Goal: Task Accomplishment & Management: Manage account settings

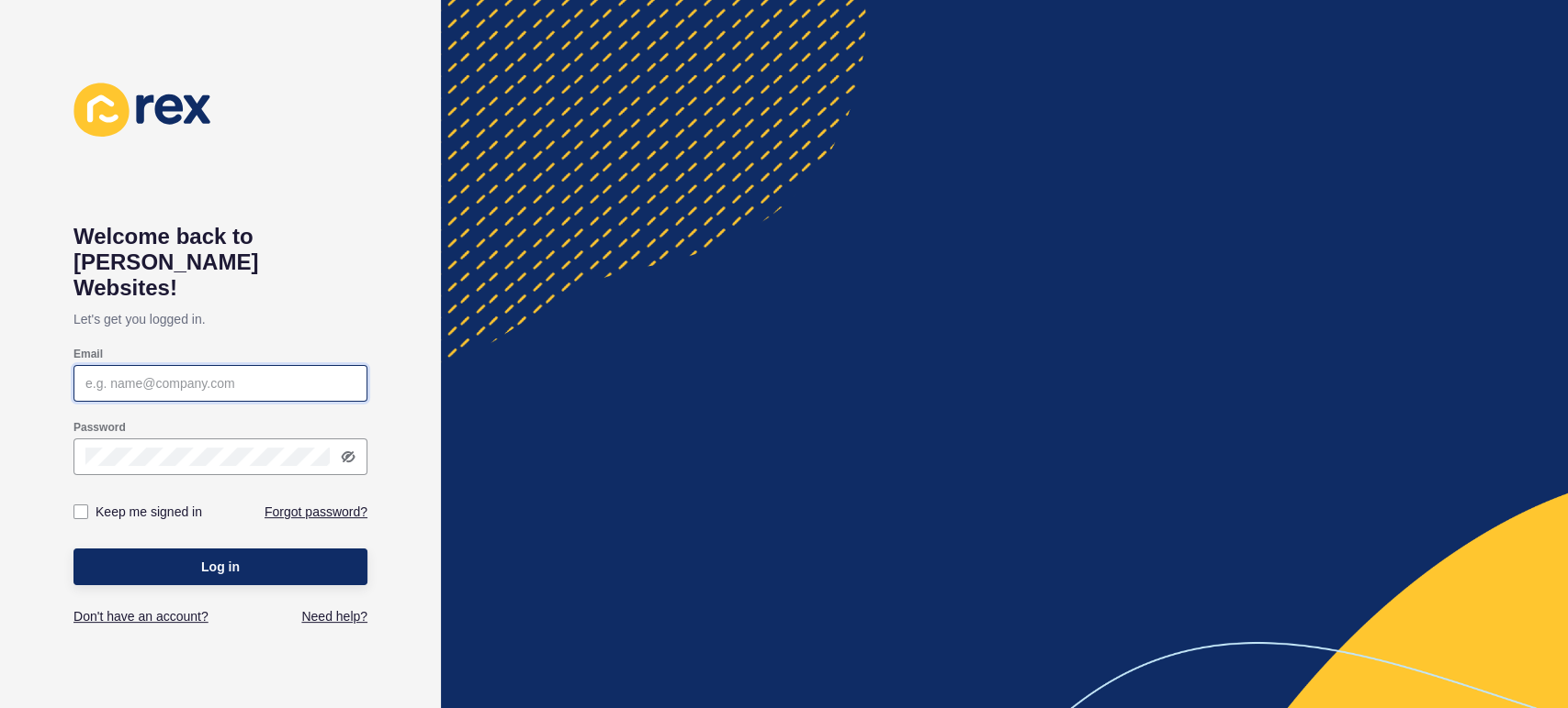
click at [218, 374] on input "Email" at bounding box center [220, 383] width 270 height 19
type input "[PERSON_NAME][EMAIL_ADDRESS][PERSON_NAME][DOMAIN_NAME]"
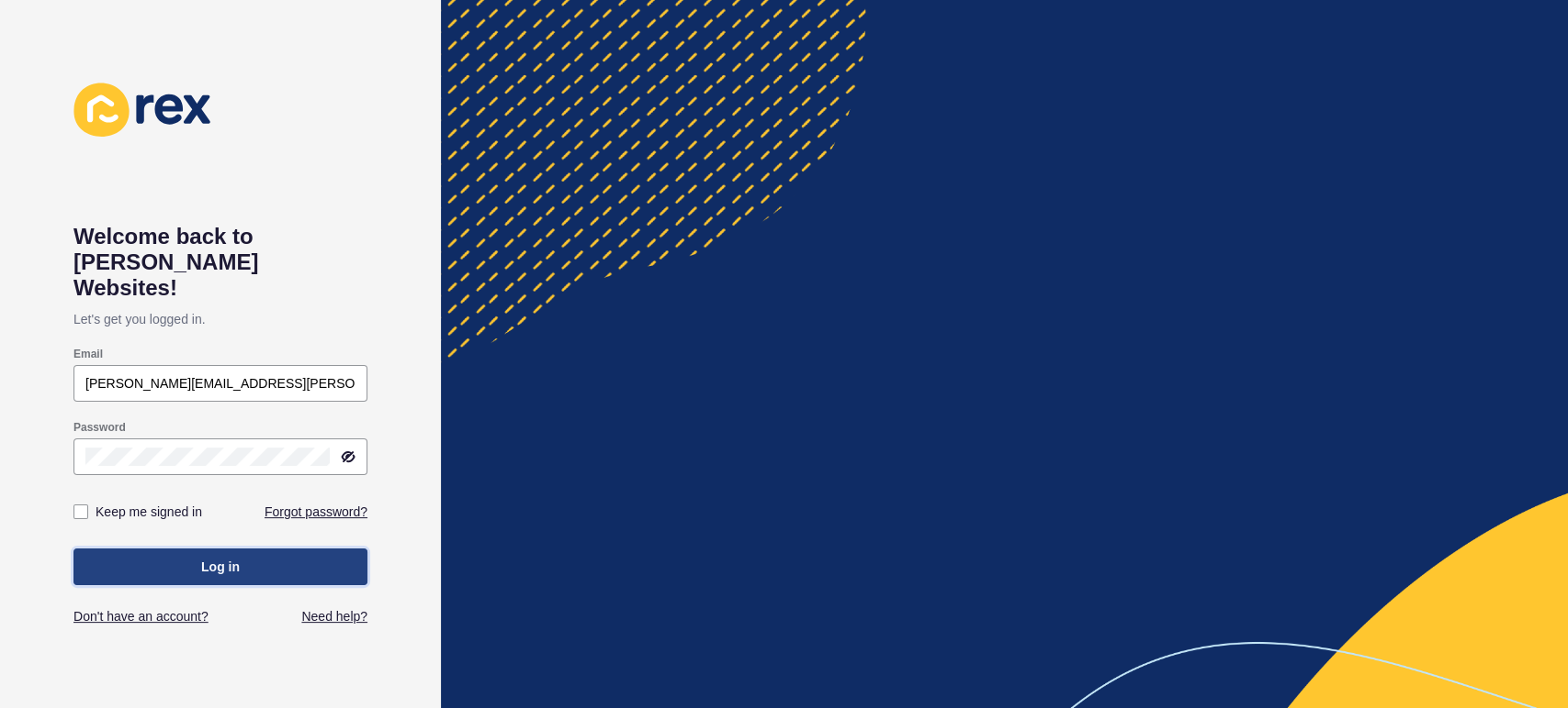
click at [217, 558] on span "Log in" at bounding box center [220, 567] width 39 height 19
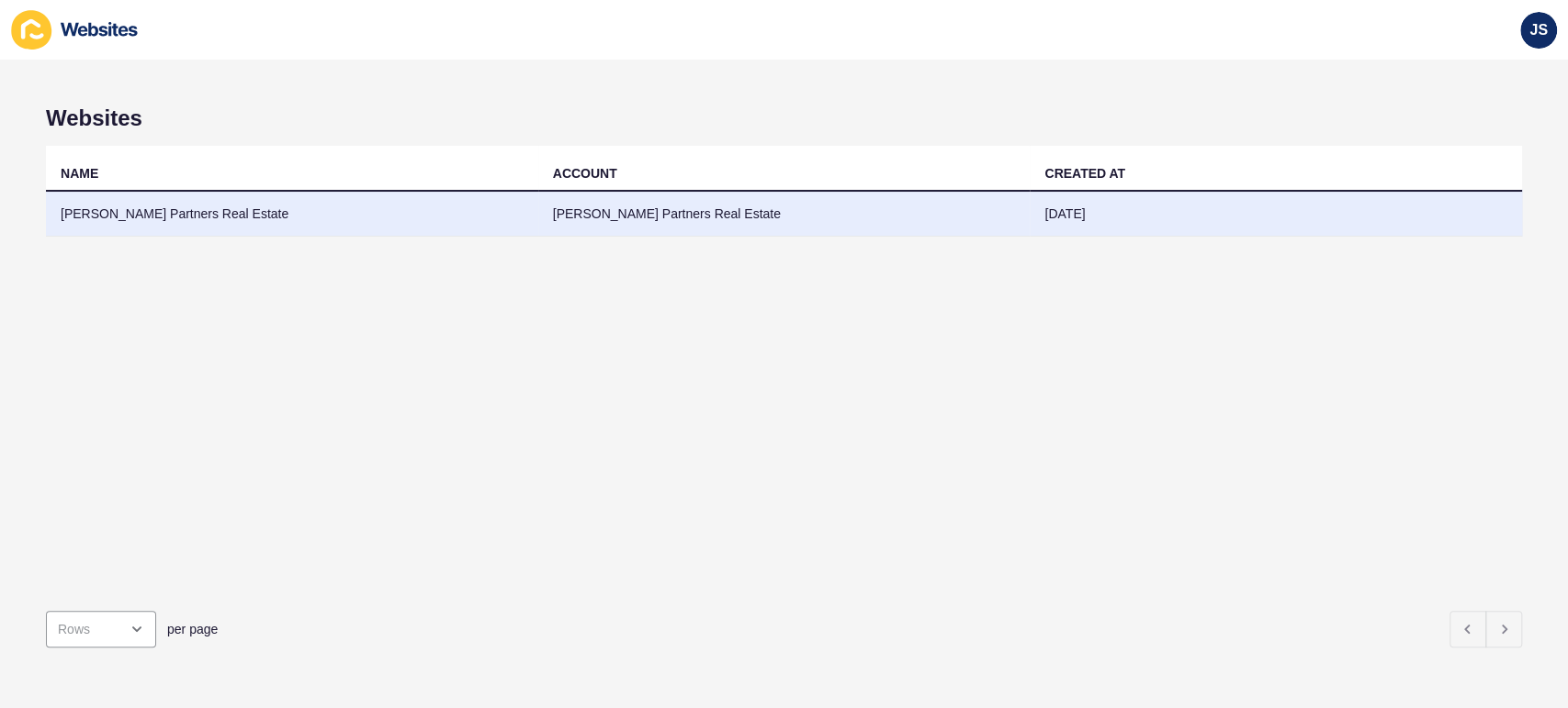
click at [517, 211] on td "[PERSON_NAME] Partners Real Estate" at bounding box center [291, 214] width 492 height 45
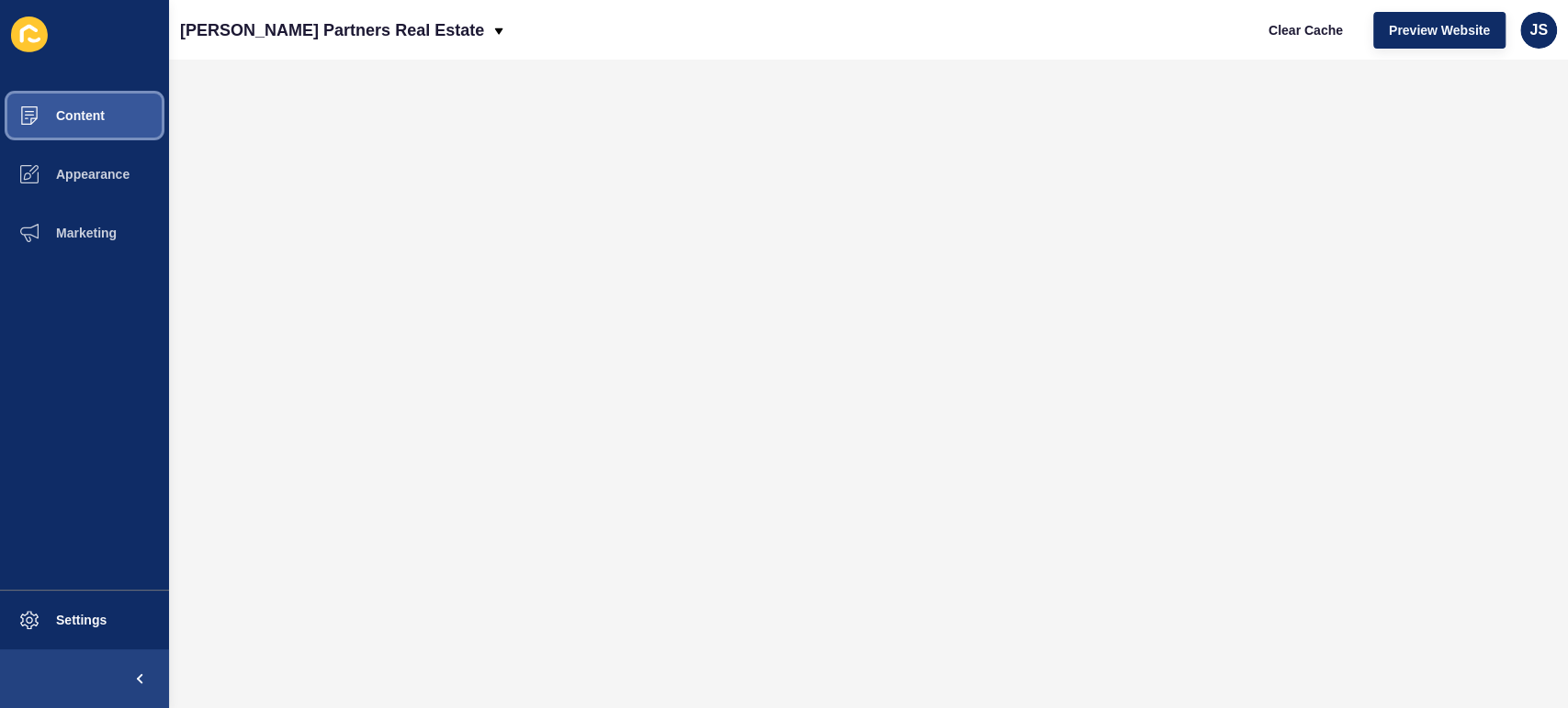
click at [117, 123] on button "Content" at bounding box center [84, 116] width 169 height 58
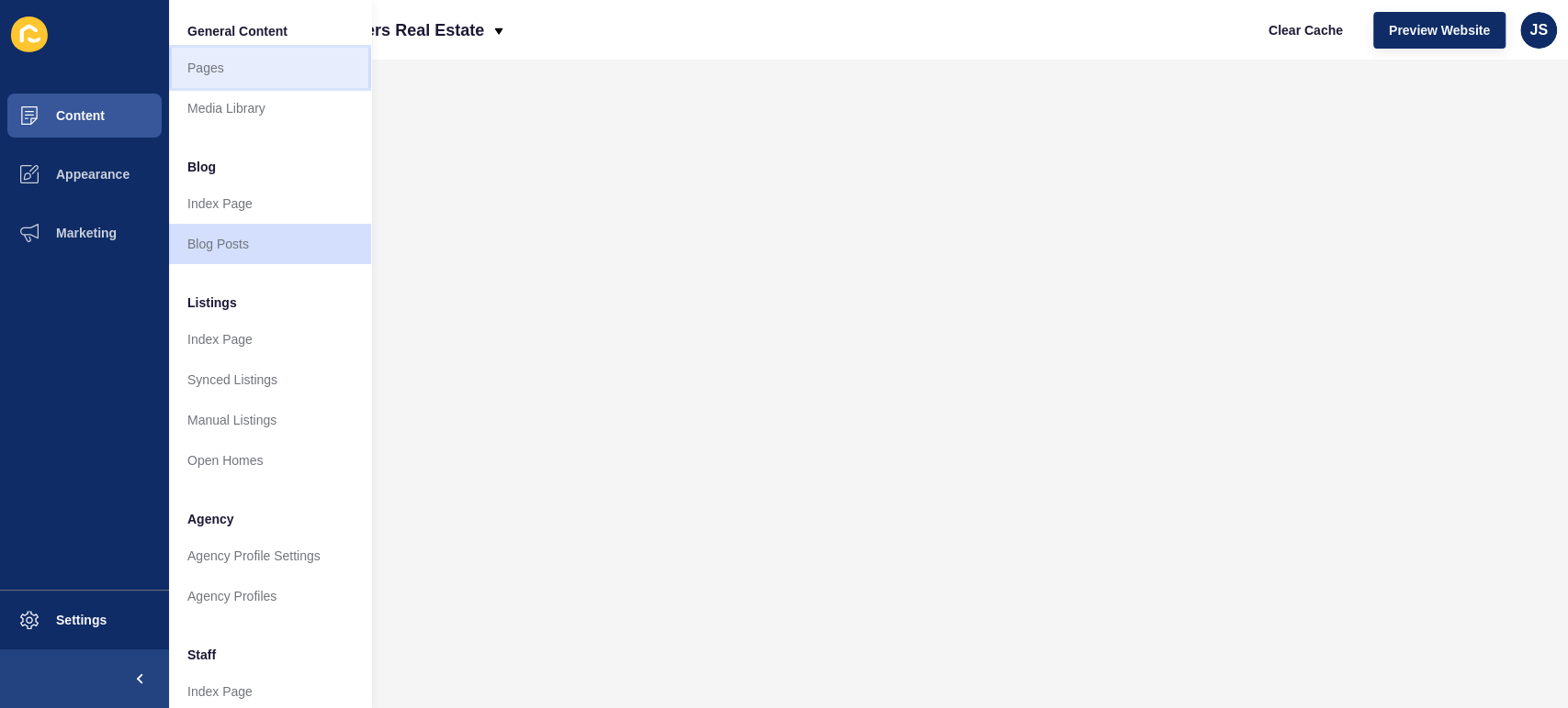
click at [246, 72] on link "Pages" at bounding box center [269, 67] width 202 height 40
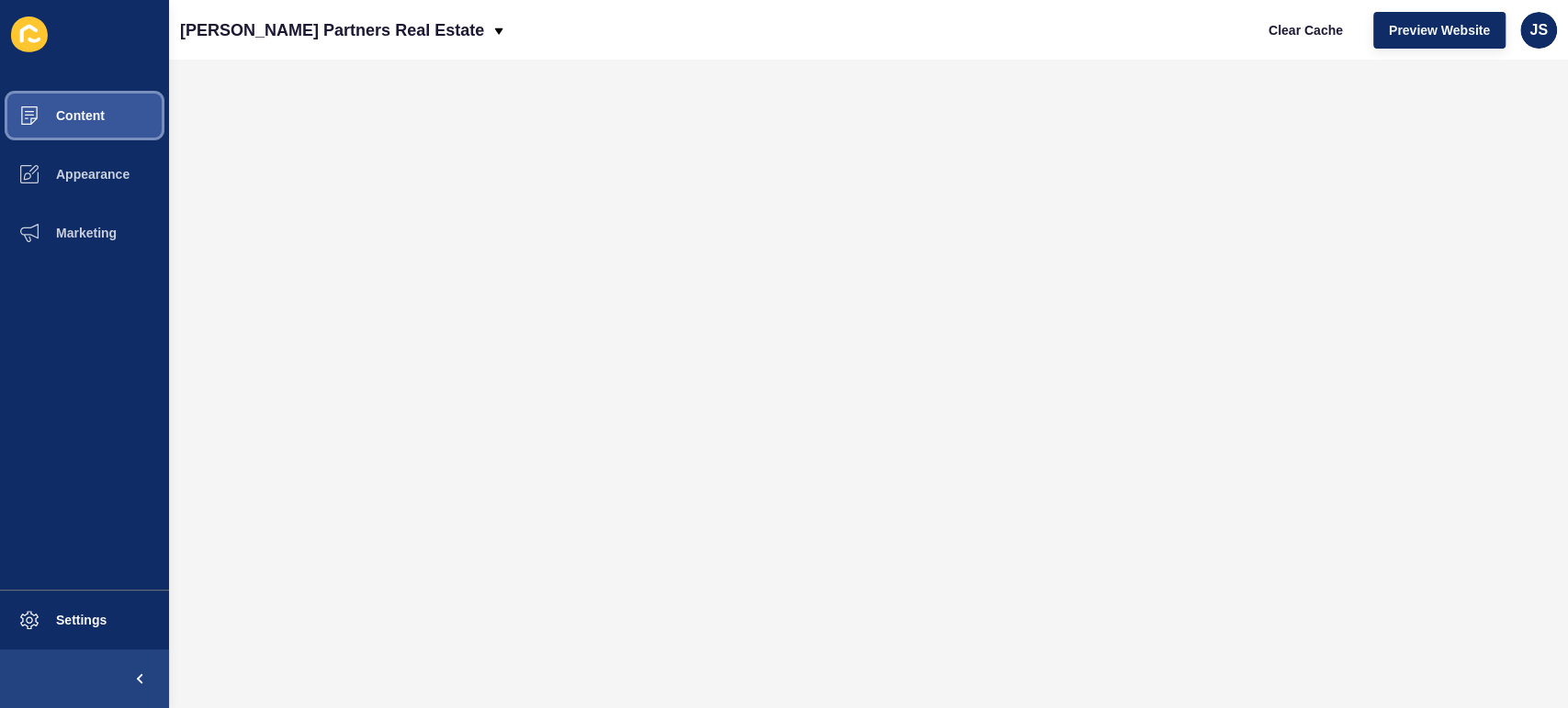
click at [87, 118] on span "Content" at bounding box center [51, 115] width 107 height 15
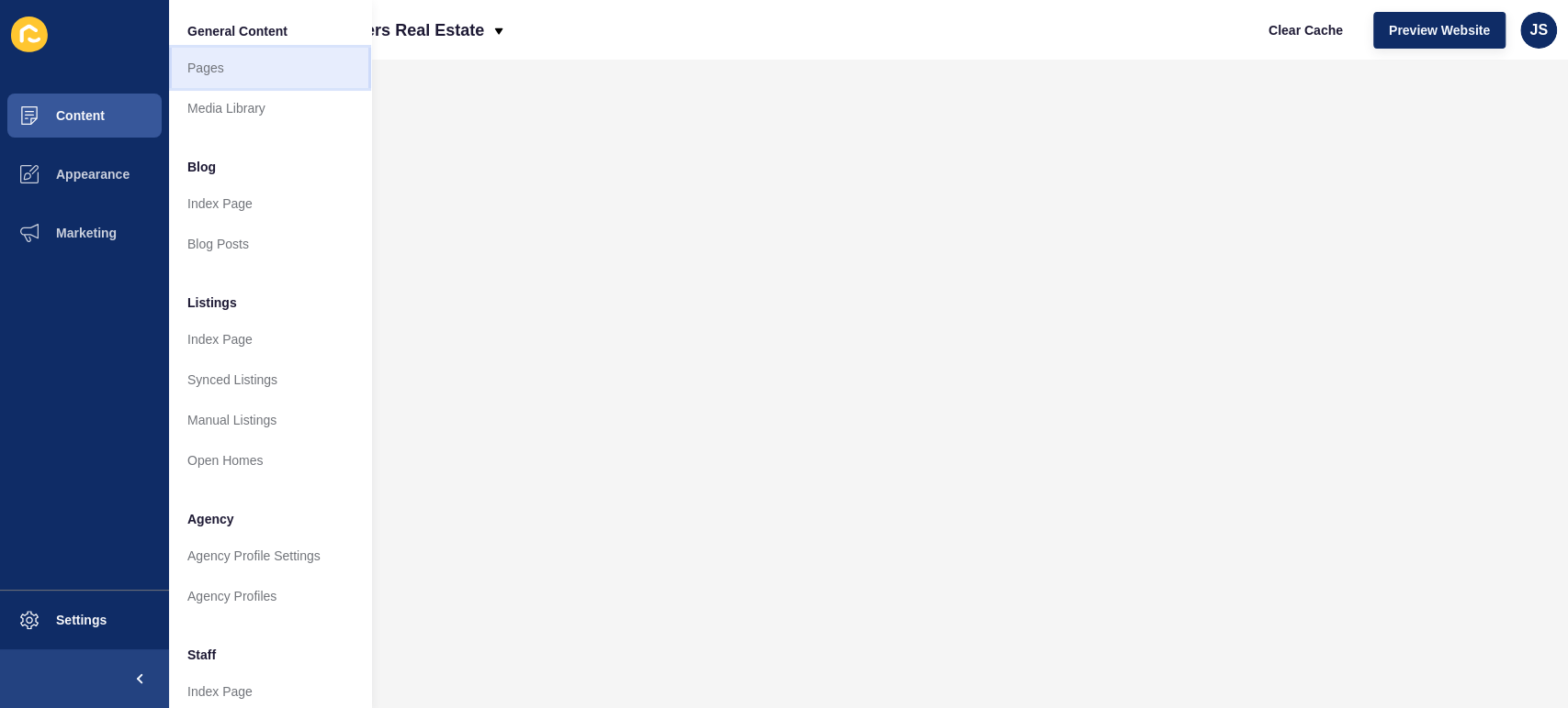
click at [268, 72] on link "Pages" at bounding box center [269, 67] width 202 height 40
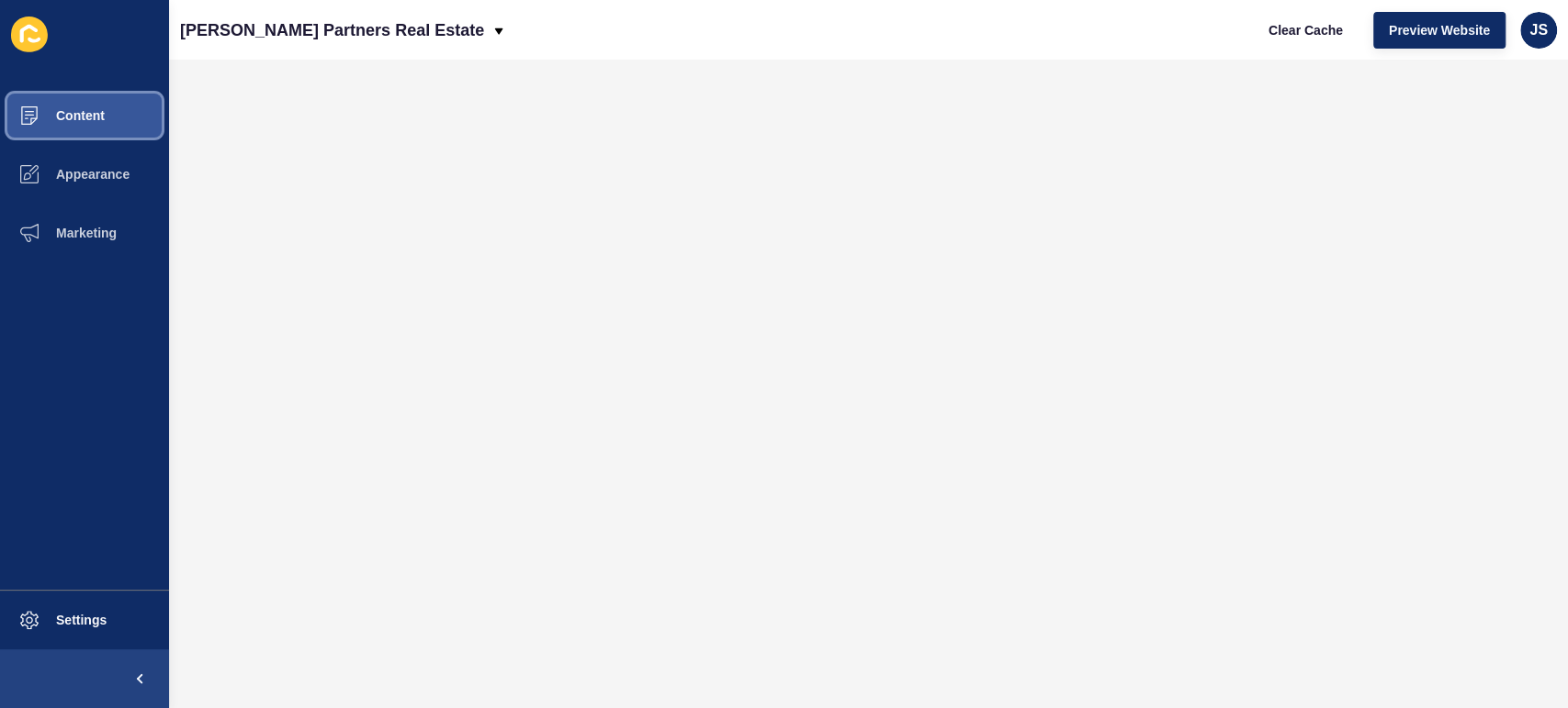
click at [119, 115] on button "Content" at bounding box center [84, 116] width 169 height 58
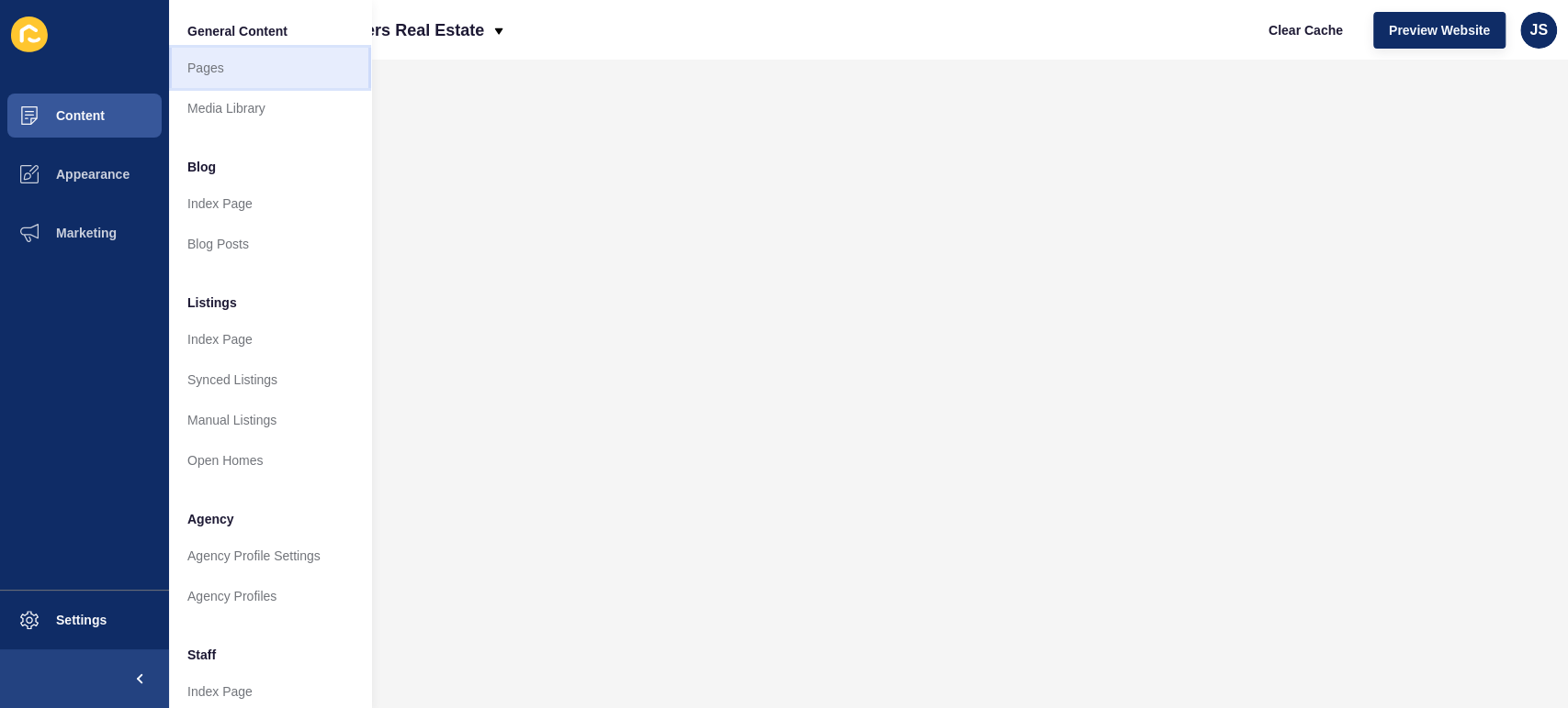
click at [322, 70] on link "Pages" at bounding box center [269, 67] width 202 height 40
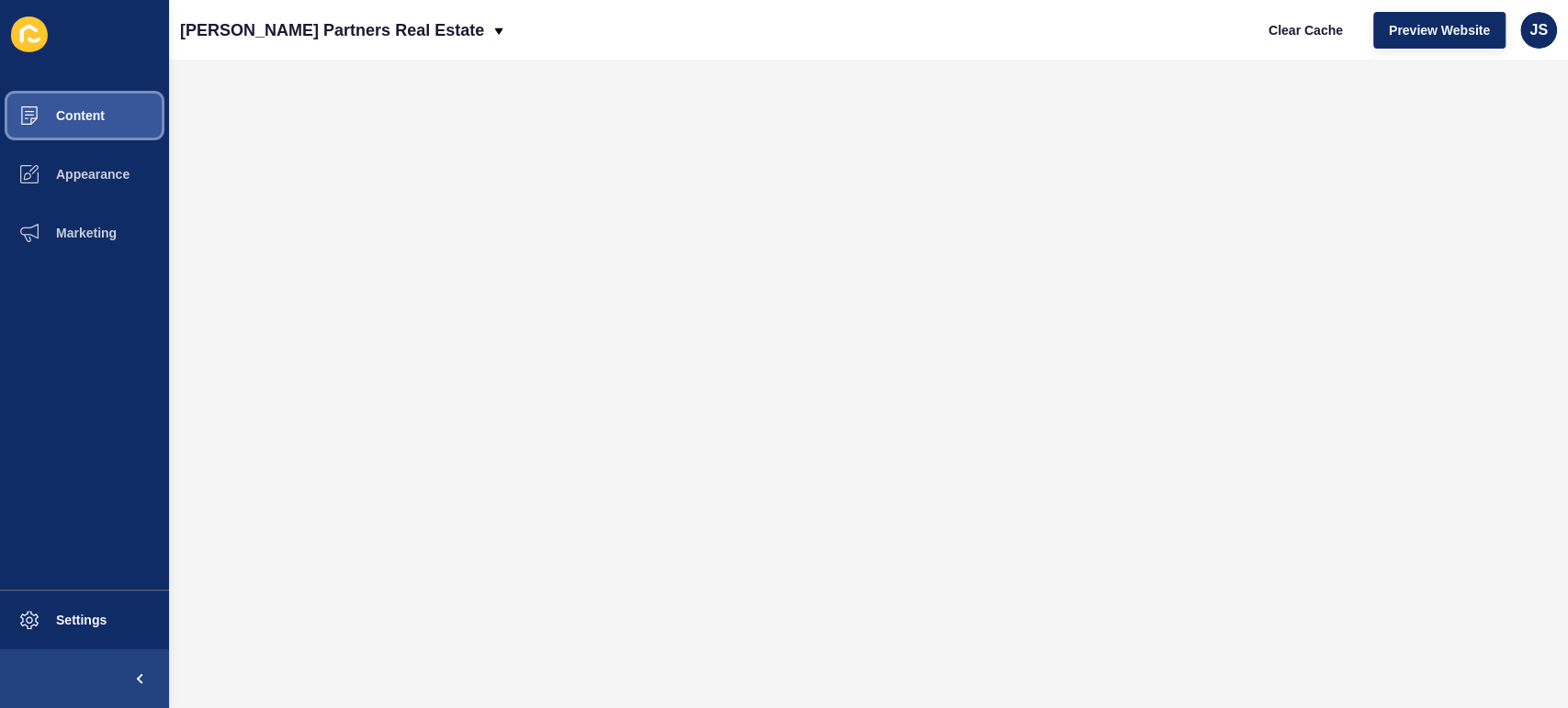
click at [108, 115] on button "Content" at bounding box center [84, 116] width 169 height 58
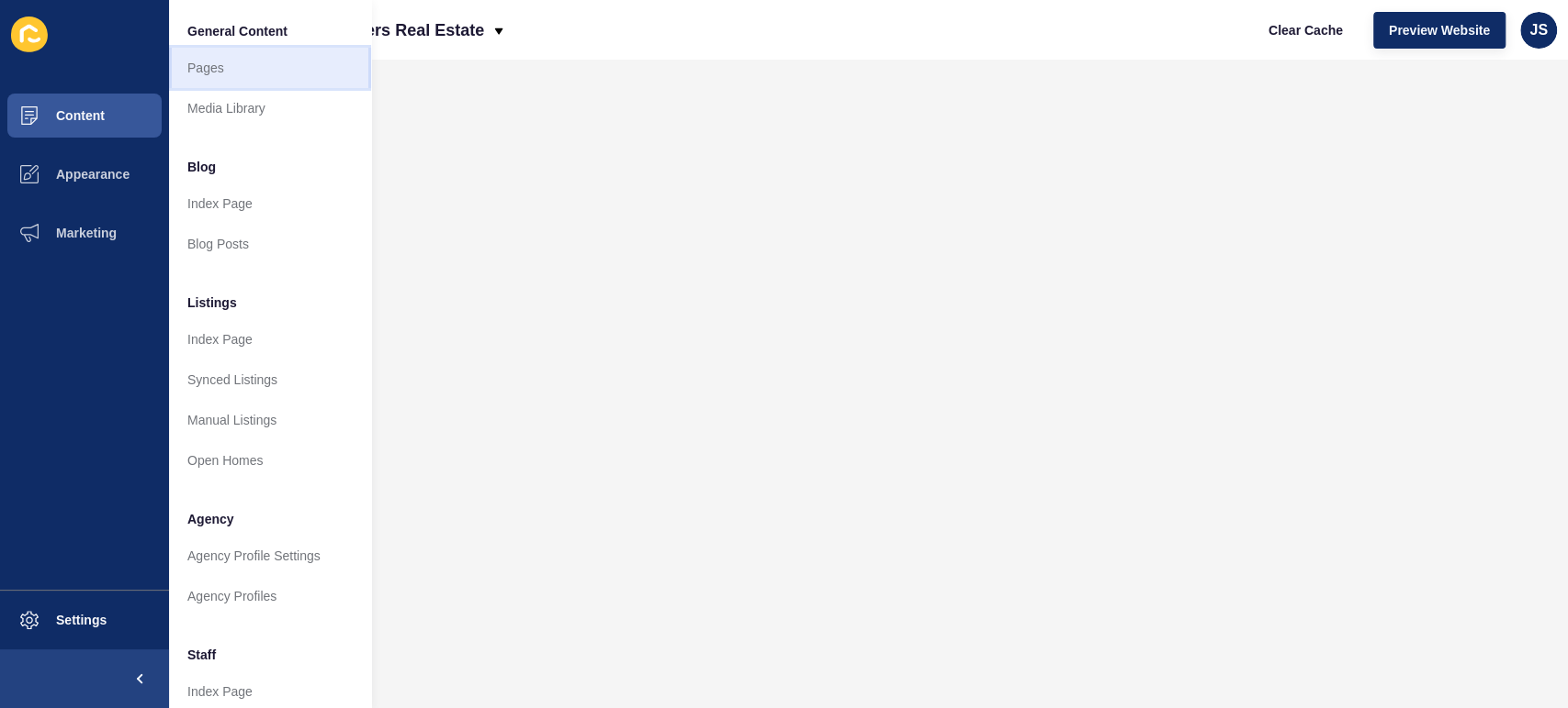
click at [281, 70] on link "Pages" at bounding box center [269, 67] width 202 height 40
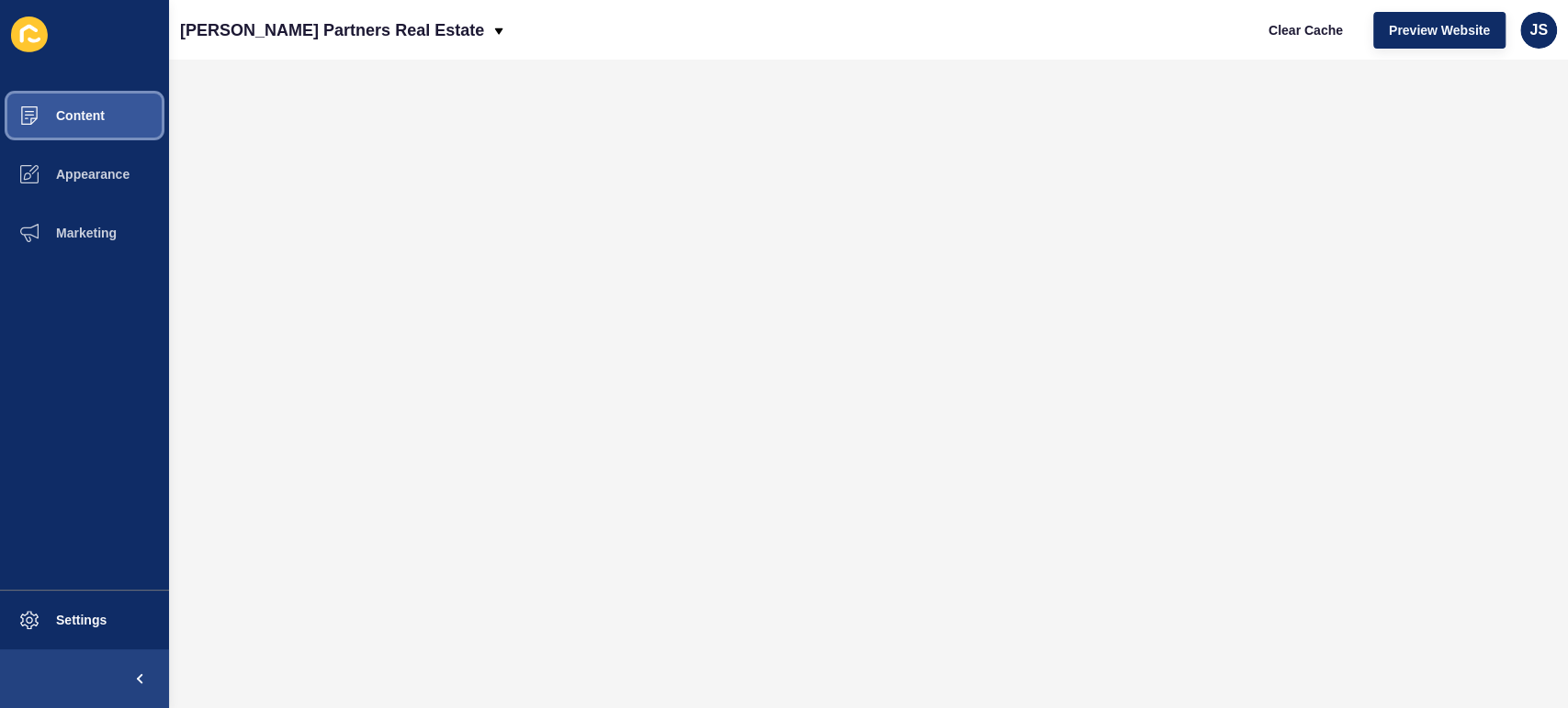
click at [103, 105] on button "Content" at bounding box center [84, 116] width 169 height 58
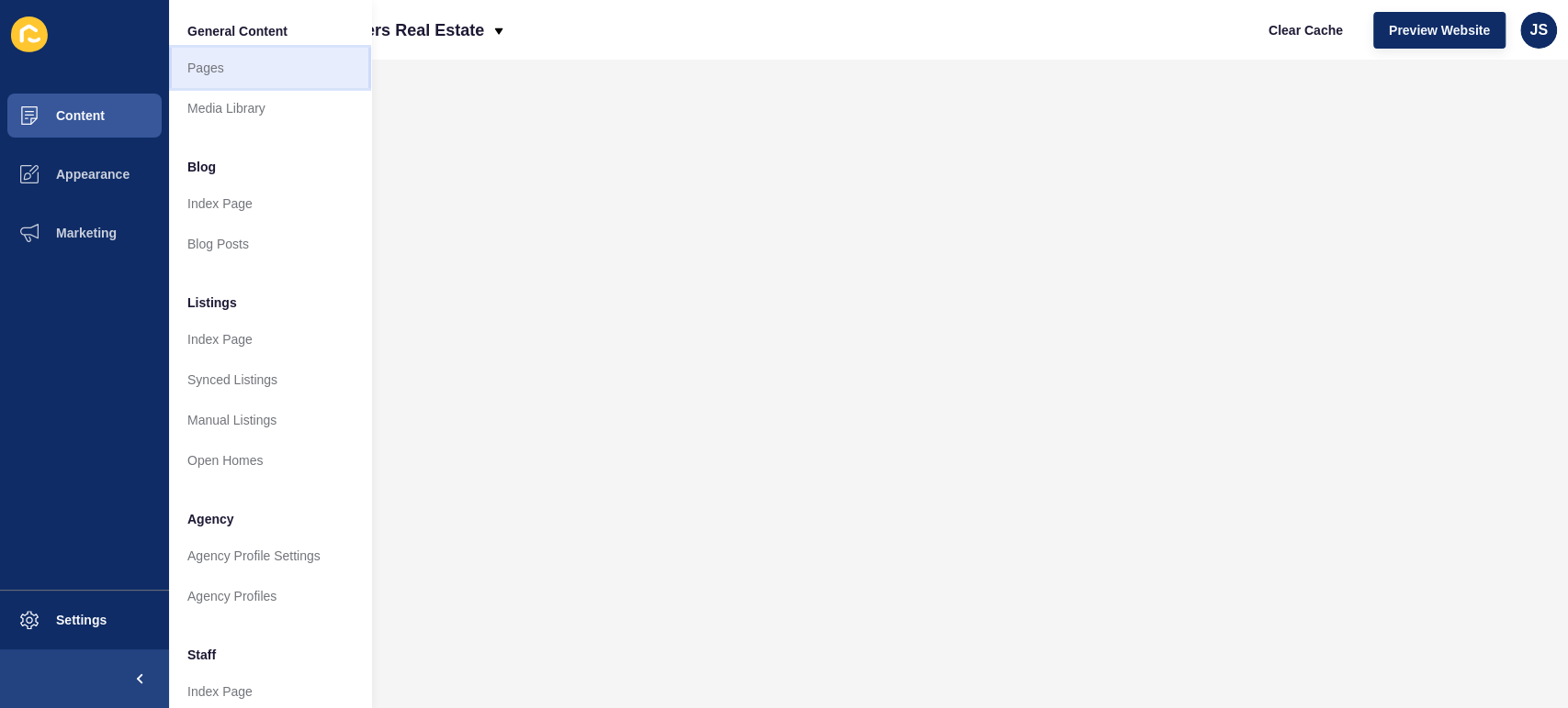
click at [256, 66] on link "Pages" at bounding box center [269, 67] width 202 height 40
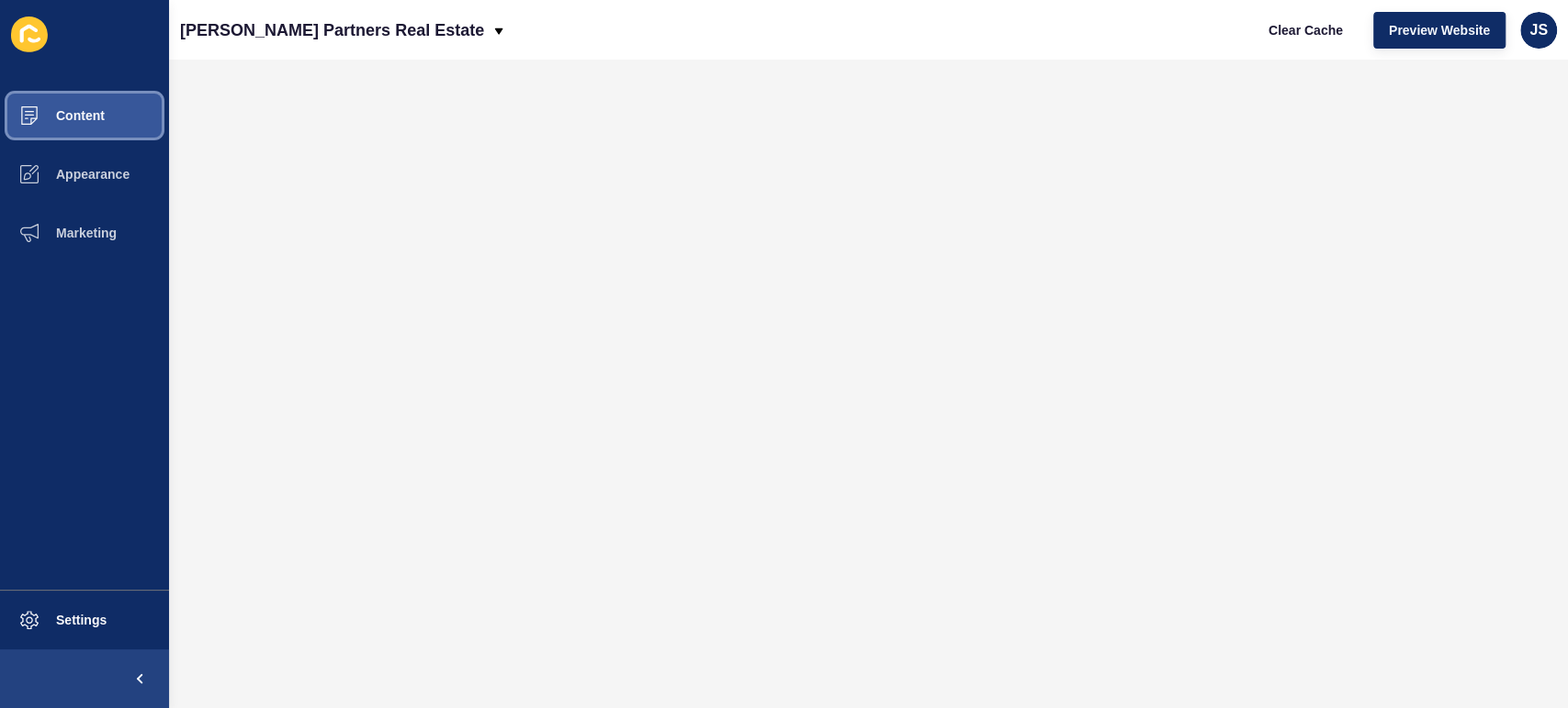
click at [83, 118] on span "Content" at bounding box center [51, 115] width 107 height 15
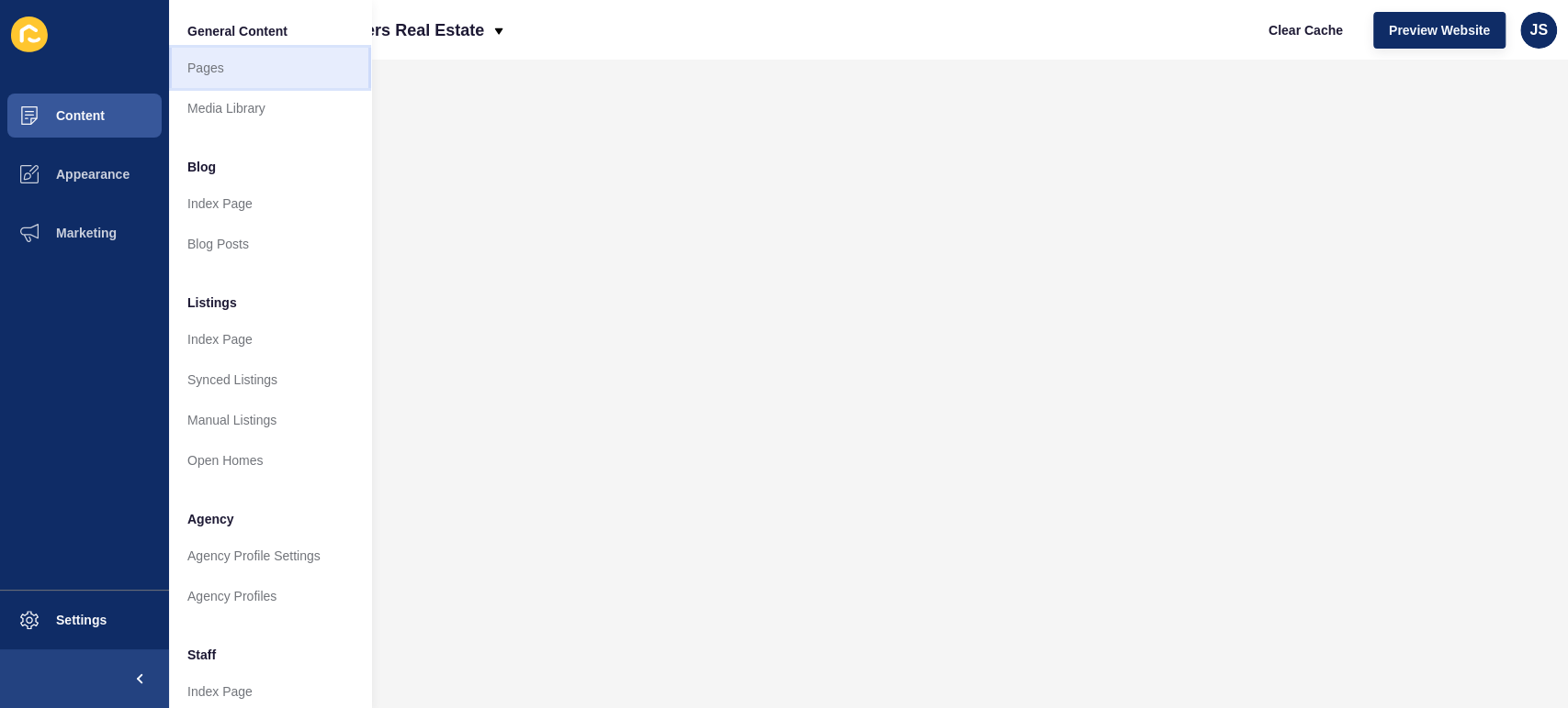
click at [237, 64] on link "Pages" at bounding box center [269, 67] width 202 height 40
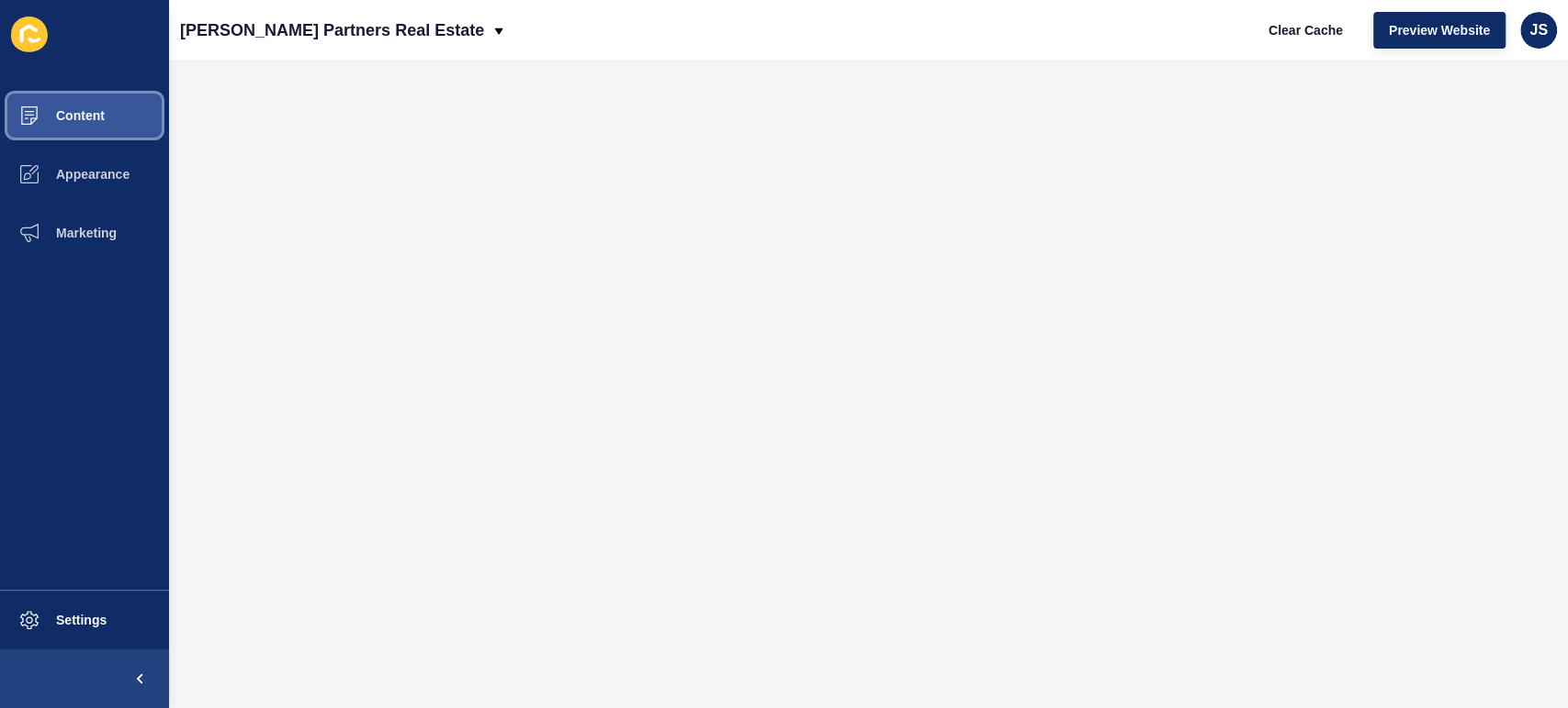
click at [98, 118] on span "Content" at bounding box center [51, 115] width 107 height 15
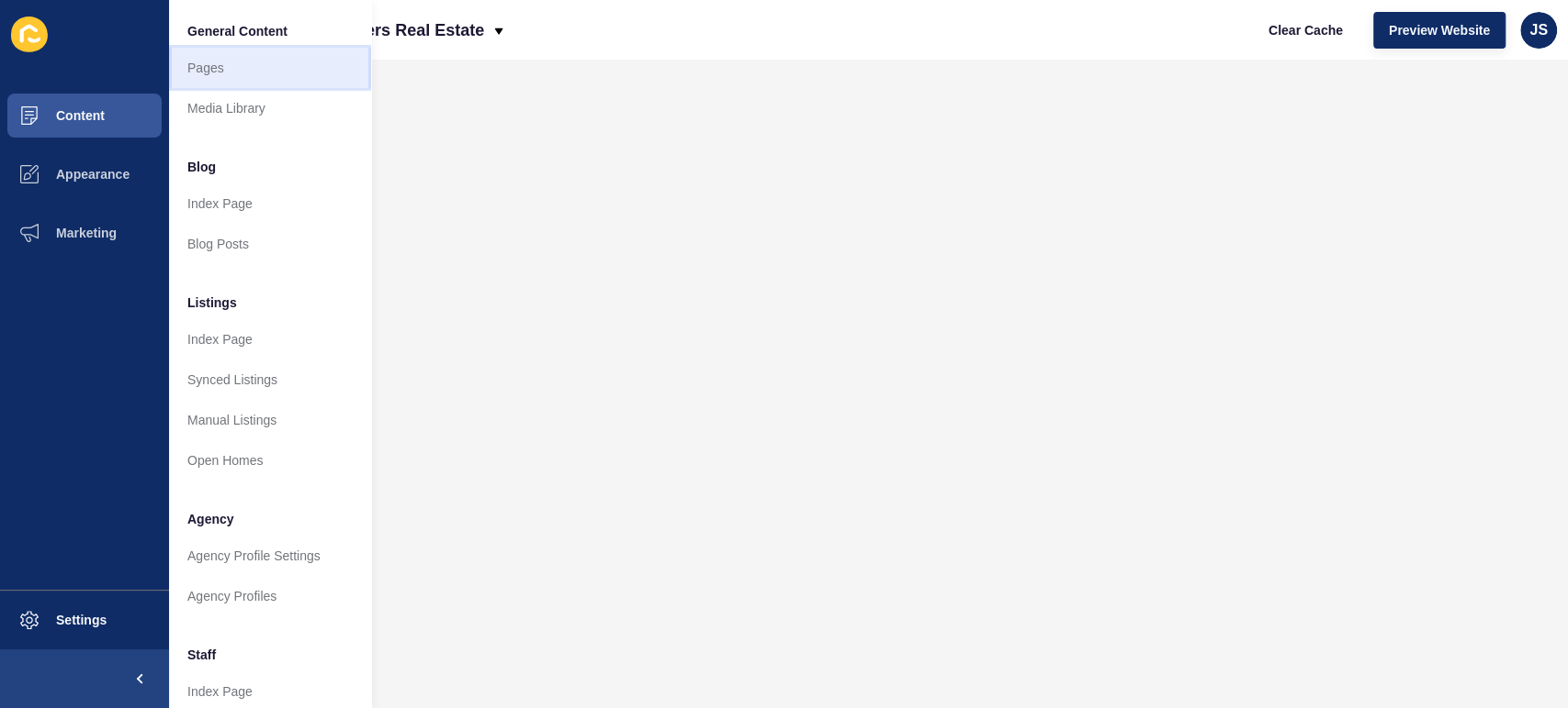
click at [271, 72] on link "Pages" at bounding box center [269, 67] width 202 height 40
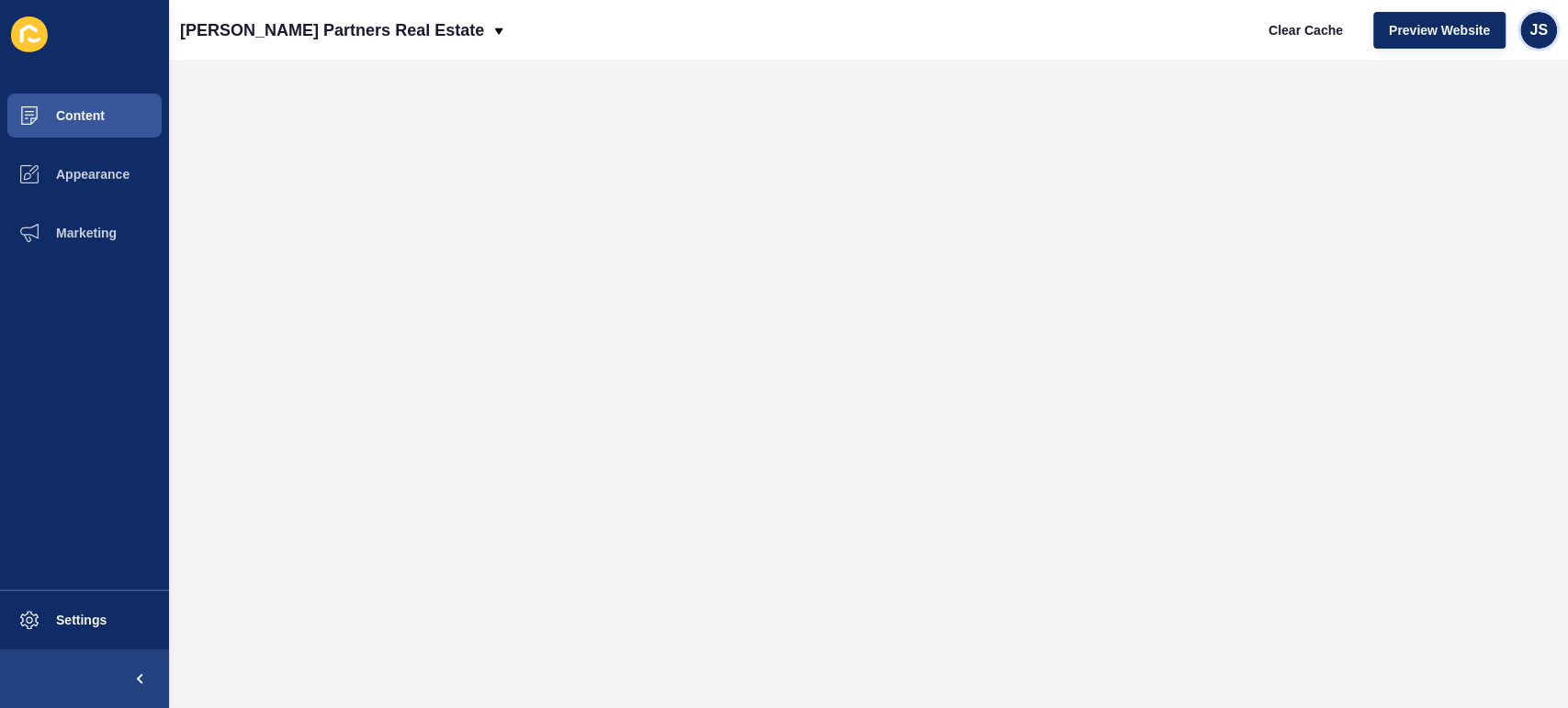
click at [1538, 21] on span "JS" at bounding box center [1538, 30] width 19 height 19
click at [1502, 137] on link "Logout" at bounding box center [1495, 153] width 135 height 40
